Goal: Task Accomplishment & Management: Use online tool/utility

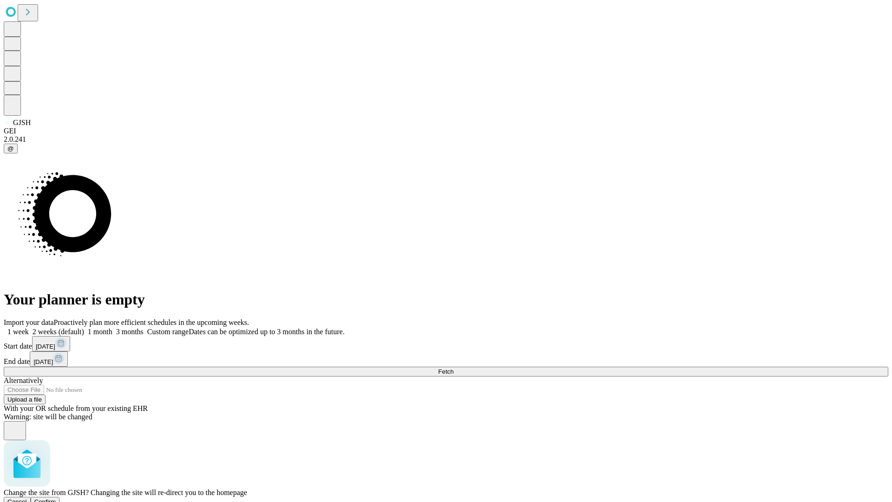
click at [56, 498] on span "Confirm" at bounding box center [45, 501] width 22 height 7
click at [29, 328] on label "1 week" at bounding box center [16, 332] width 25 height 8
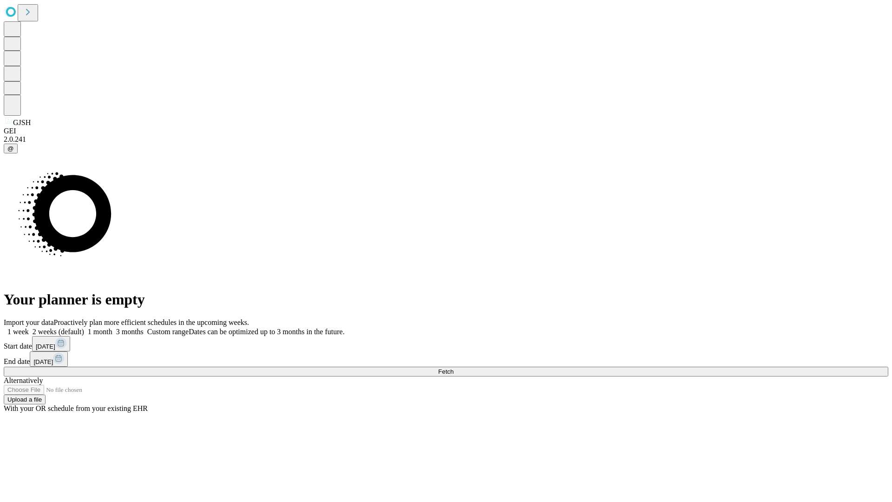
click at [453, 368] on span "Fetch" at bounding box center [445, 371] width 15 height 7
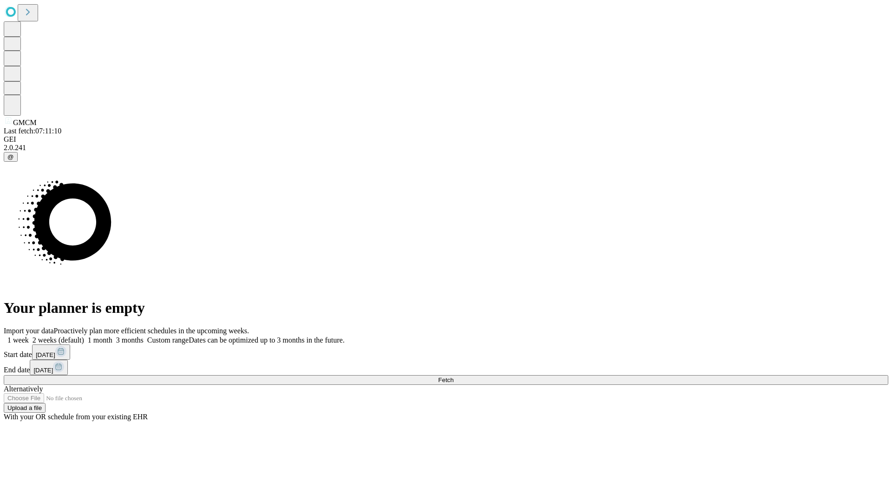
click at [29, 336] on label "1 week" at bounding box center [16, 340] width 25 height 8
click at [453, 376] on span "Fetch" at bounding box center [445, 379] width 15 height 7
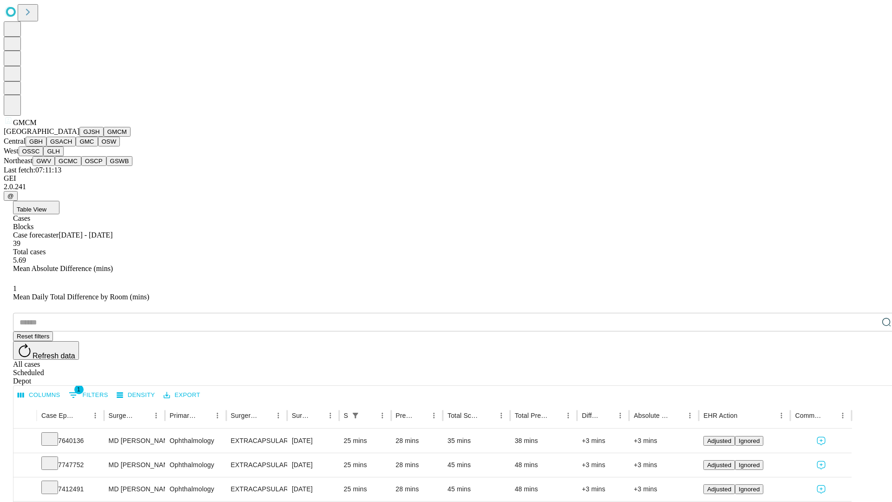
click at [46, 146] on button "GBH" at bounding box center [36, 142] width 21 height 10
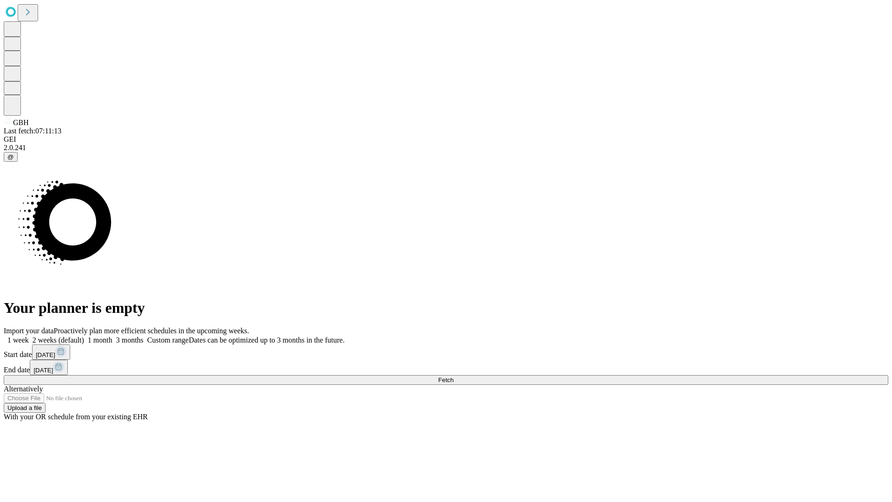
click at [29, 336] on label "1 week" at bounding box center [16, 340] width 25 height 8
click at [453, 376] on span "Fetch" at bounding box center [445, 379] width 15 height 7
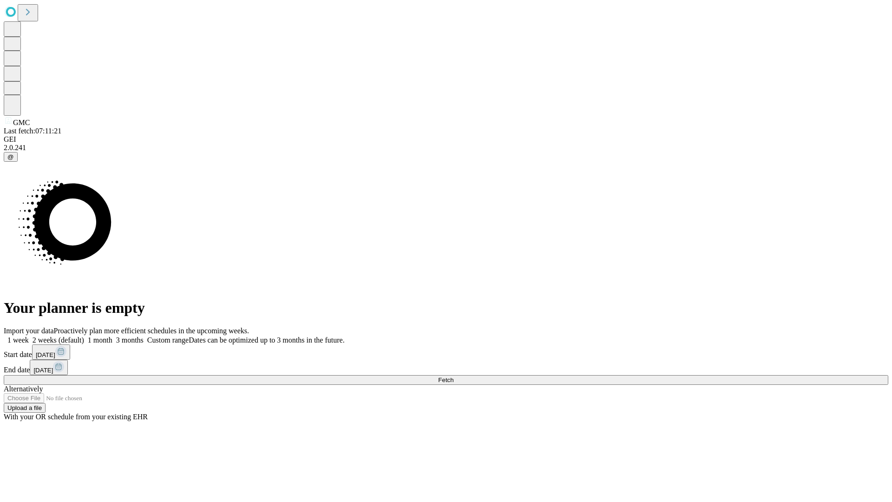
click at [29, 336] on label "1 week" at bounding box center [16, 340] width 25 height 8
click at [453, 376] on span "Fetch" at bounding box center [445, 379] width 15 height 7
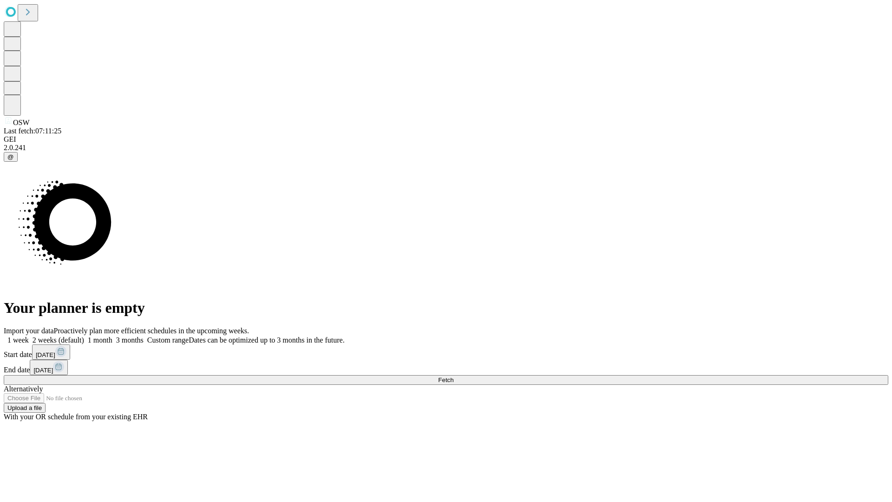
click at [29, 336] on label "1 week" at bounding box center [16, 340] width 25 height 8
click at [453, 376] on span "Fetch" at bounding box center [445, 379] width 15 height 7
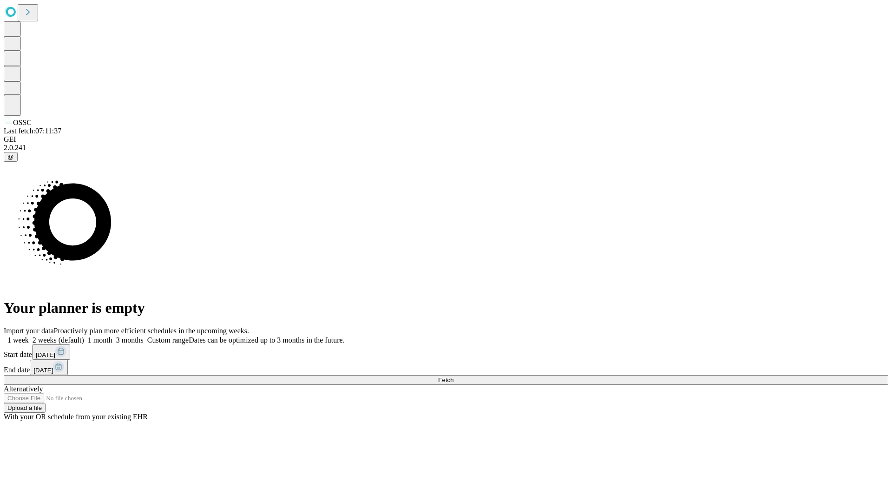
click at [29, 336] on label "1 week" at bounding box center [16, 340] width 25 height 8
click at [453, 376] on span "Fetch" at bounding box center [445, 379] width 15 height 7
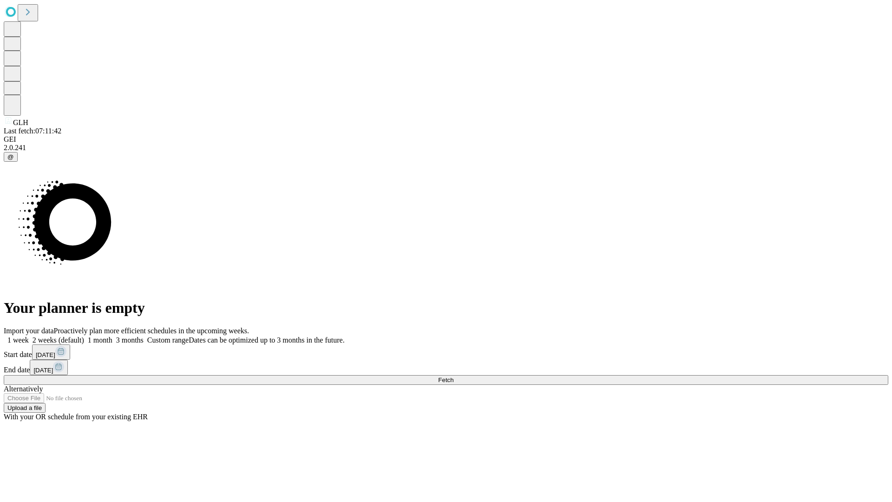
click at [29, 336] on label "1 week" at bounding box center [16, 340] width 25 height 8
click at [453, 376] on span "Fetch" at bounding box center [445, 379] width 15 height 7
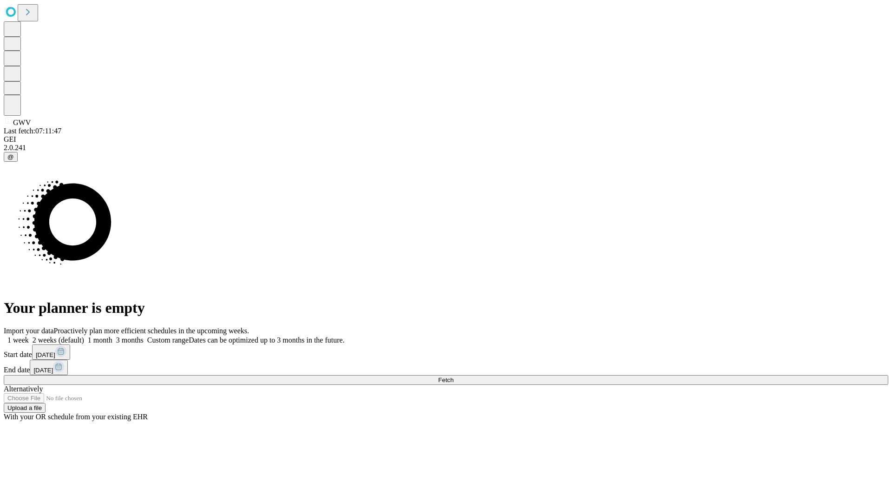
click at [29, 336] on label "1 week" at bounding box center [16, 340] width 25 height 8
click at [453, 376] on span "Fetch" at bounding box center [445, 379] width 15 height 7
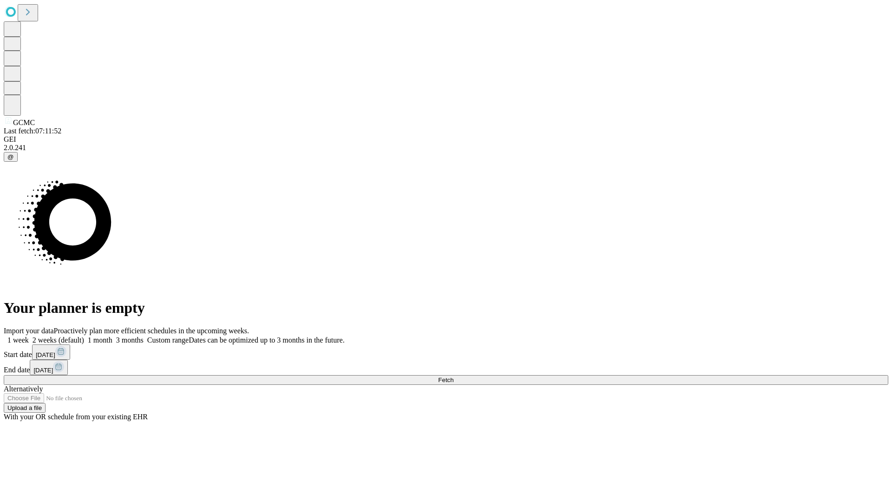
click at [29, 336] on label "1 week" at bounding box center [16, 340] width 25 height 8
click at [453, 376] on span "Fetch" at bounding box center [445, 379] width 15 height 7
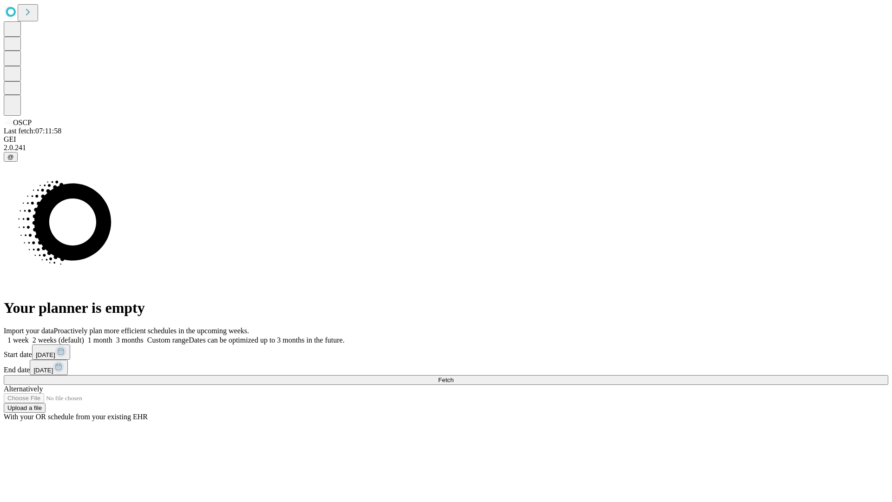
click at [29, 336] on label "1 week" at bounding box center [16, 340] width 25 height 8
click at [453, 376] on span "Fetch" at bounding box center [445, 379] width 15 height 7
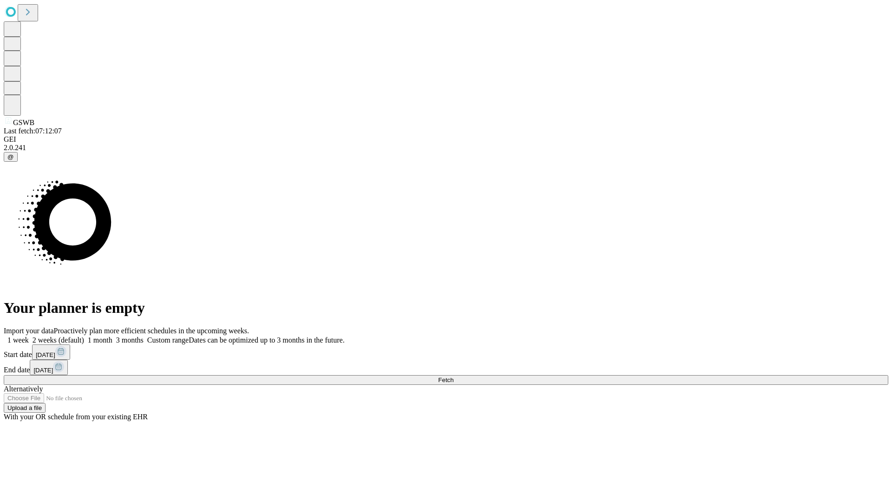
click at [29, 336] on label "1 week" at bounding box center [16, 340] width 25 height 8
click at [453, 376] on span "Fetch" at bounding box center [445, 379] width 15 height 7
